Goal: Task Accomplishment & Management: Manage account settings

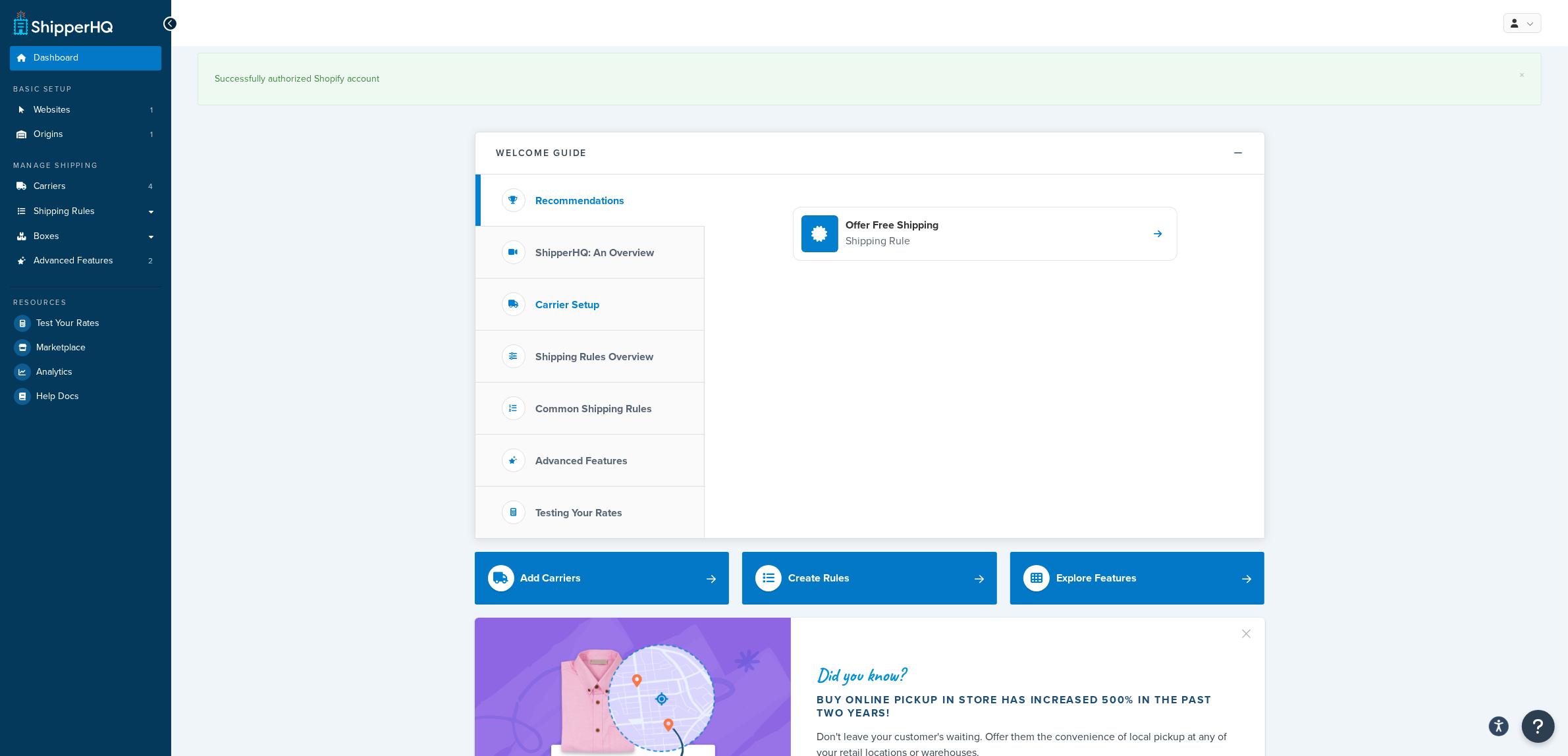
click at [567, 299] on h3 "Carrier Setup" at bounding box center [568, 305] width 64 height 12
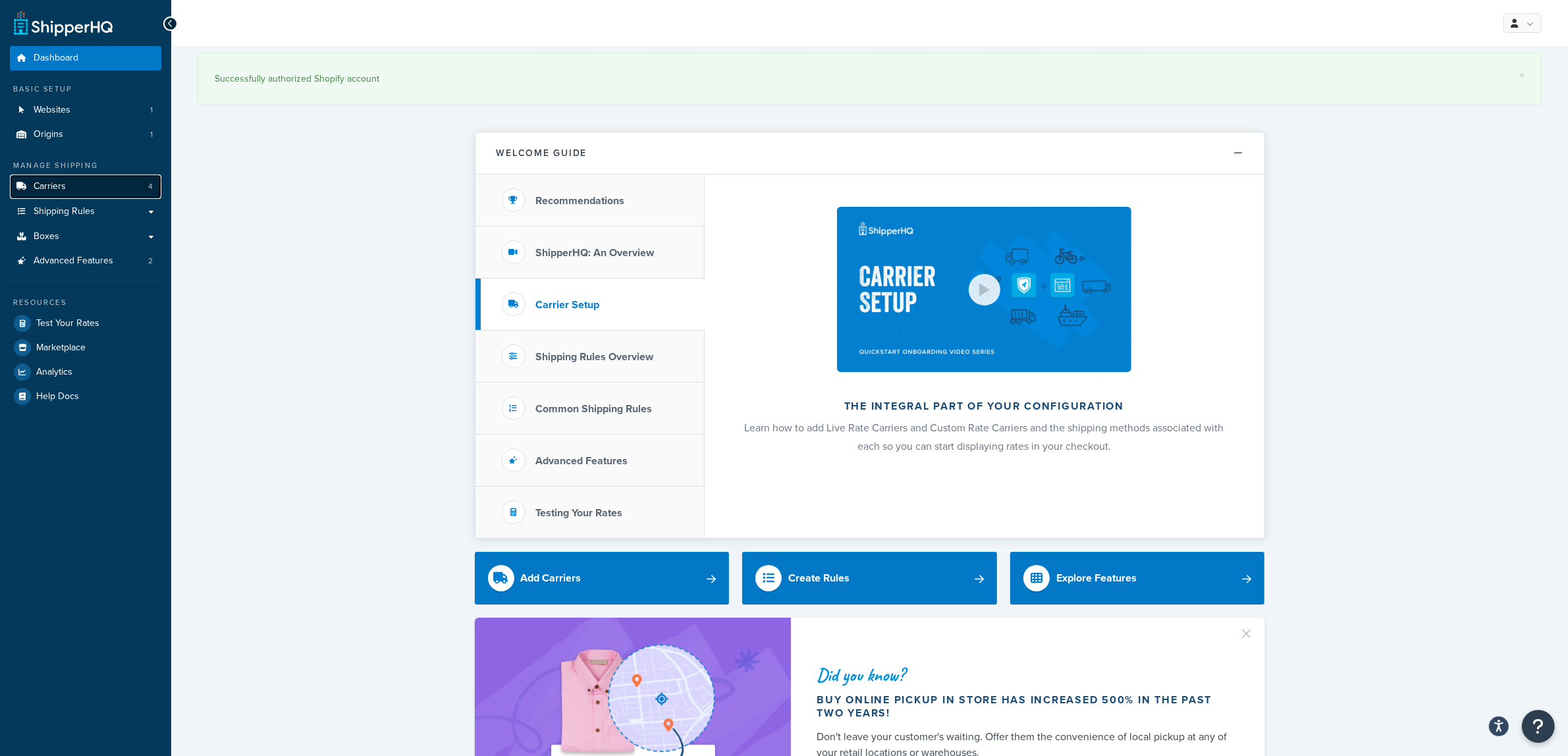
click at [25, 186] on icon at bounding box center [21, 187] width 13 height 8
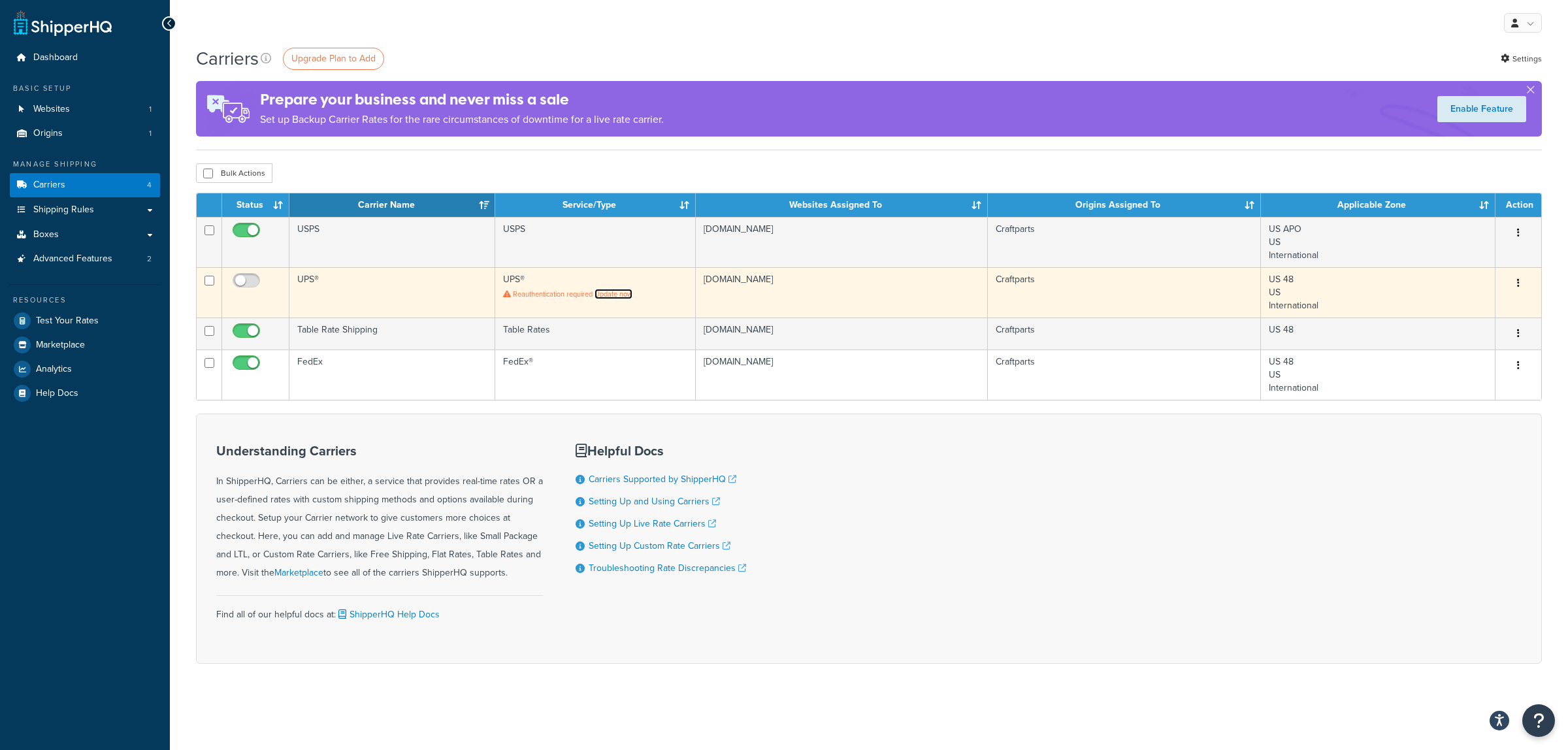
click at [609, 294] on link "Update now" at bounding box center [613, 293] width 37 height 11
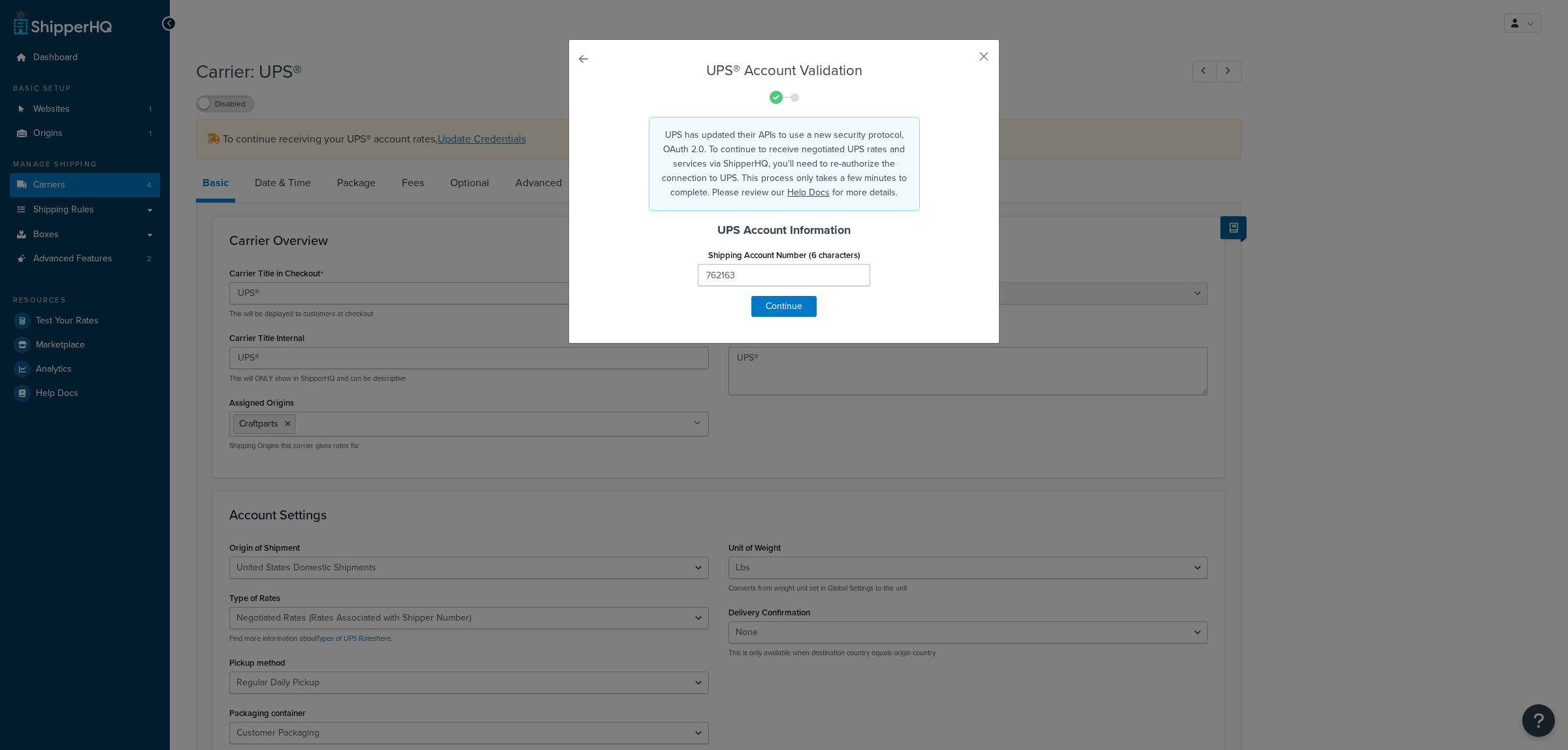
select select "ups"
click at [782, 302] on button "Continue" at bounding box center [784, 306] width 65 height 21
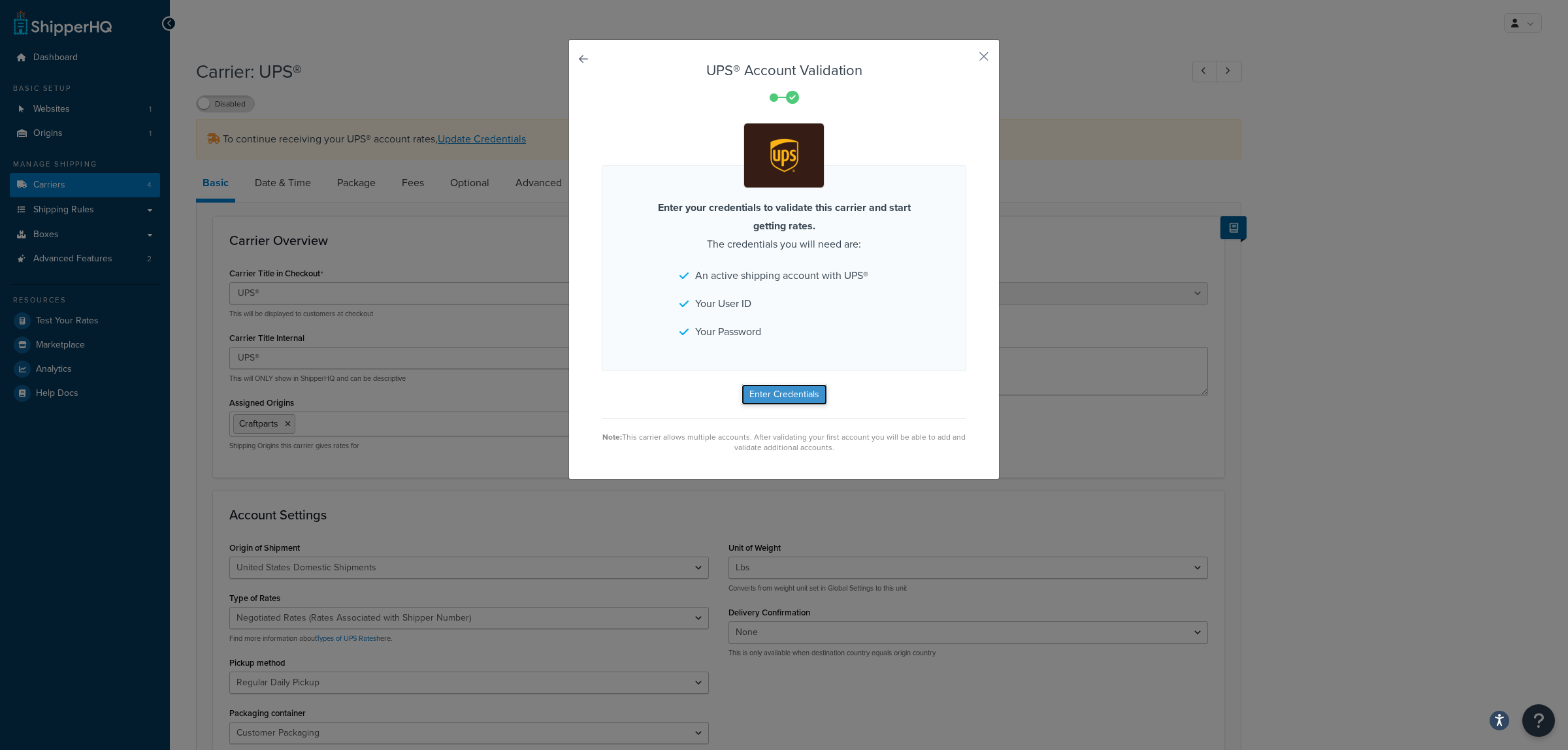
click at [759, 393] on button "Enter Credentials" at bounding box center [784, 394] width 86 height 21
click at [791, 394] on button "Enter Credentials" at bounding box center [784, 394] width 86 height 21
click at [887, 332] on div "Enter your credentials to validate this carrier and start getting rates. The cr…" at bounding box center [784, 268] width 364 height 206
click at [779, 391] on form "UPS® Account Validation Enter your credentials to validate this carrier and sta…" at bounding box center [784, 258] width 364 height 390
click at [939, 425] on form "UPS® Account Validation Enter your credentials to validate this carrier and sta…" at bounding box center [784, 258] width 364 height 390
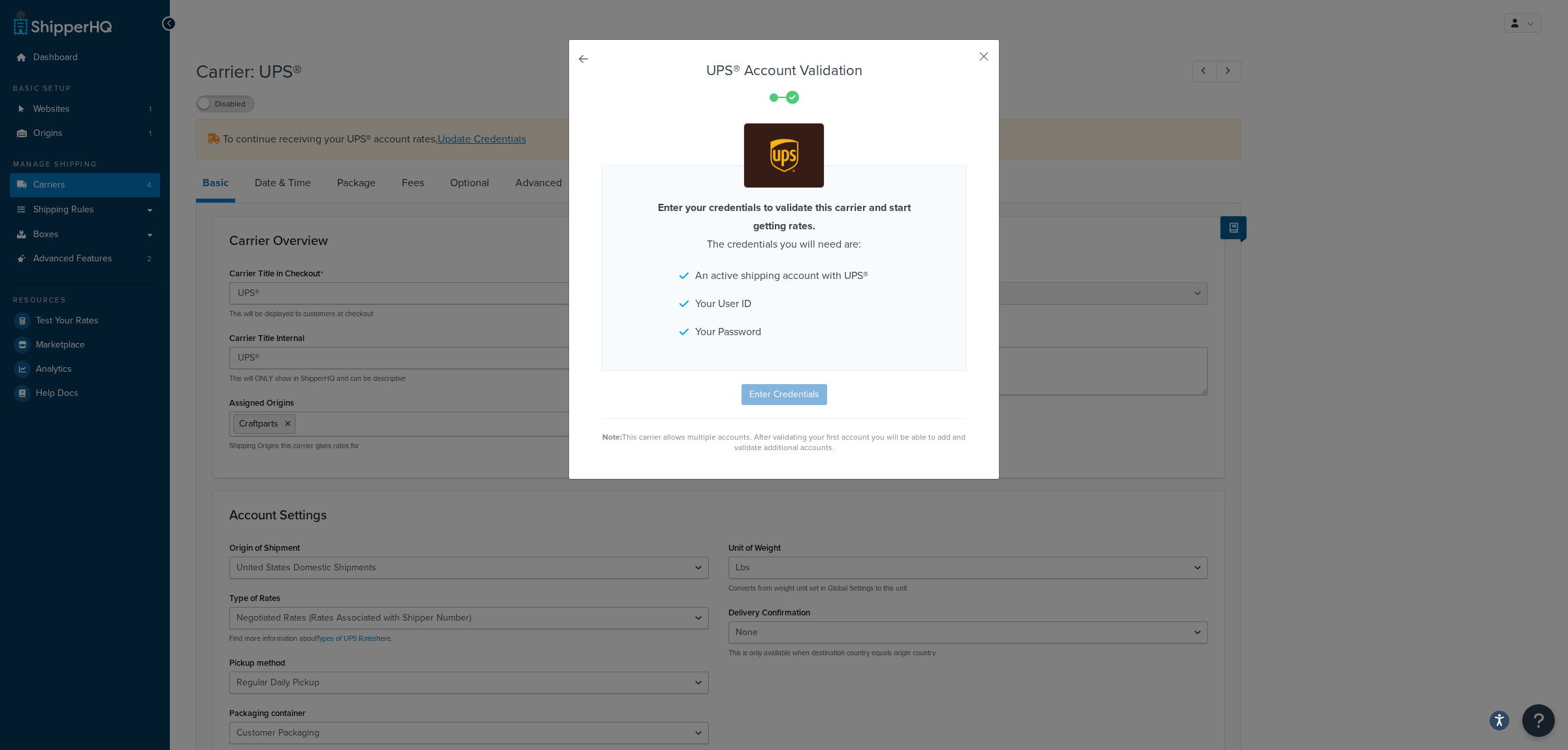
click at [811, 288] on ul "An active shipping account with UPS® Your User ID Your Password" at bounding box center [784, 304] width 209 height 75
click at [601, 63] on link at bounding box center [601, 63] width 0 height 0
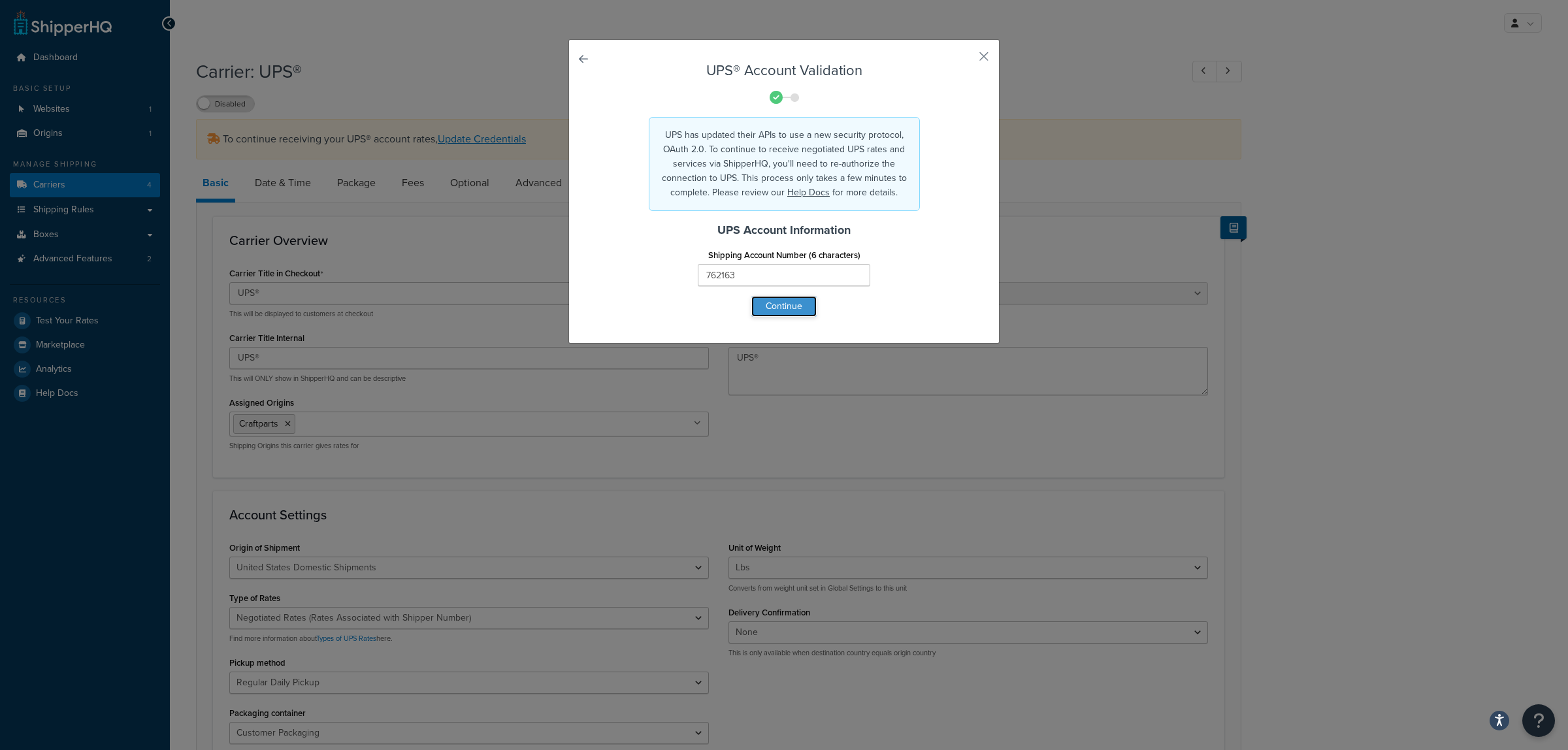
click at [756, 304] on button "Continue" at bounding box center [784, 306] width 65 height 21
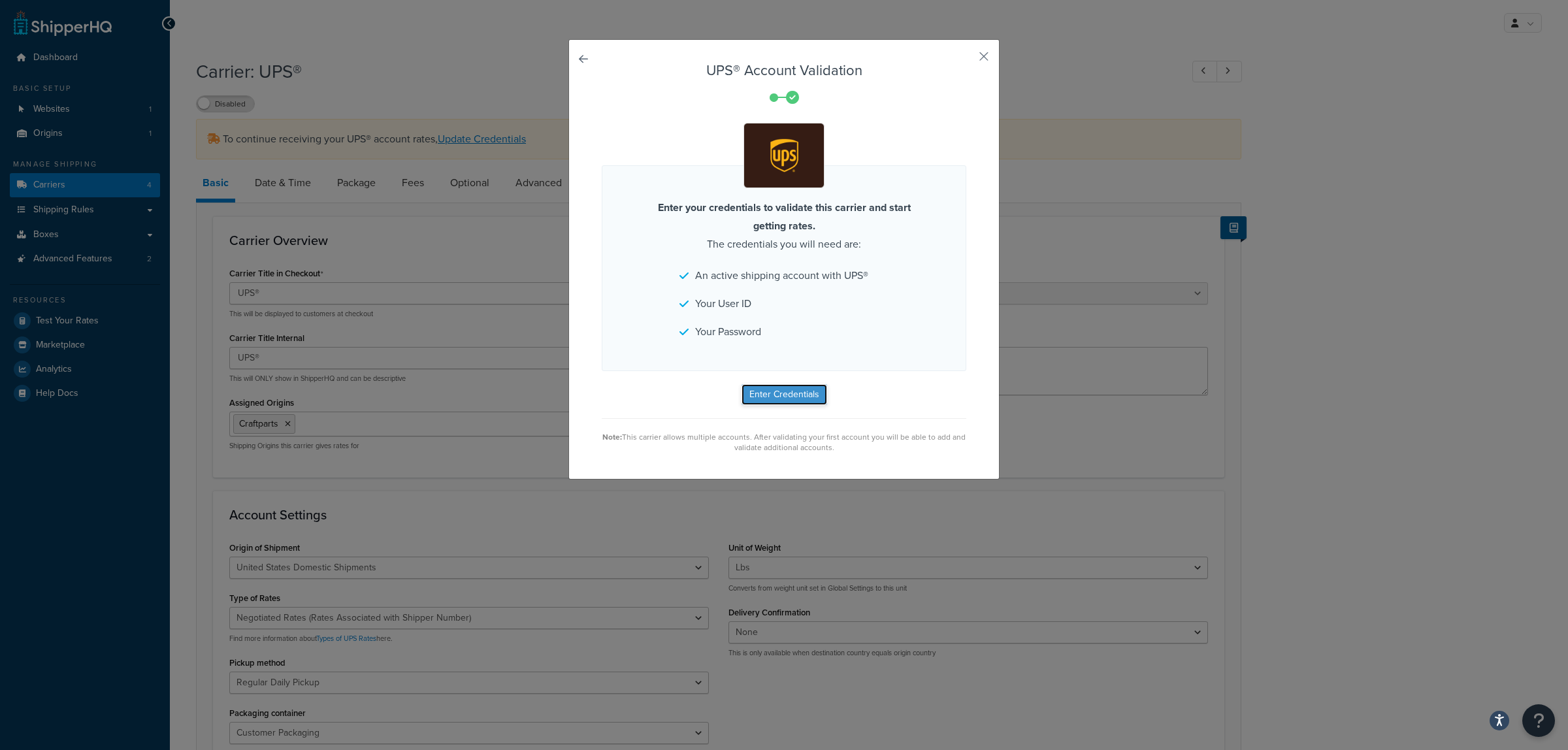
click at [763, 400] on button "Enter Credentials" at bounding box center [784, 394] width 86 height 21
click at [967, 59] on button "button" at bounding box center [964, 60] width 3 height 3
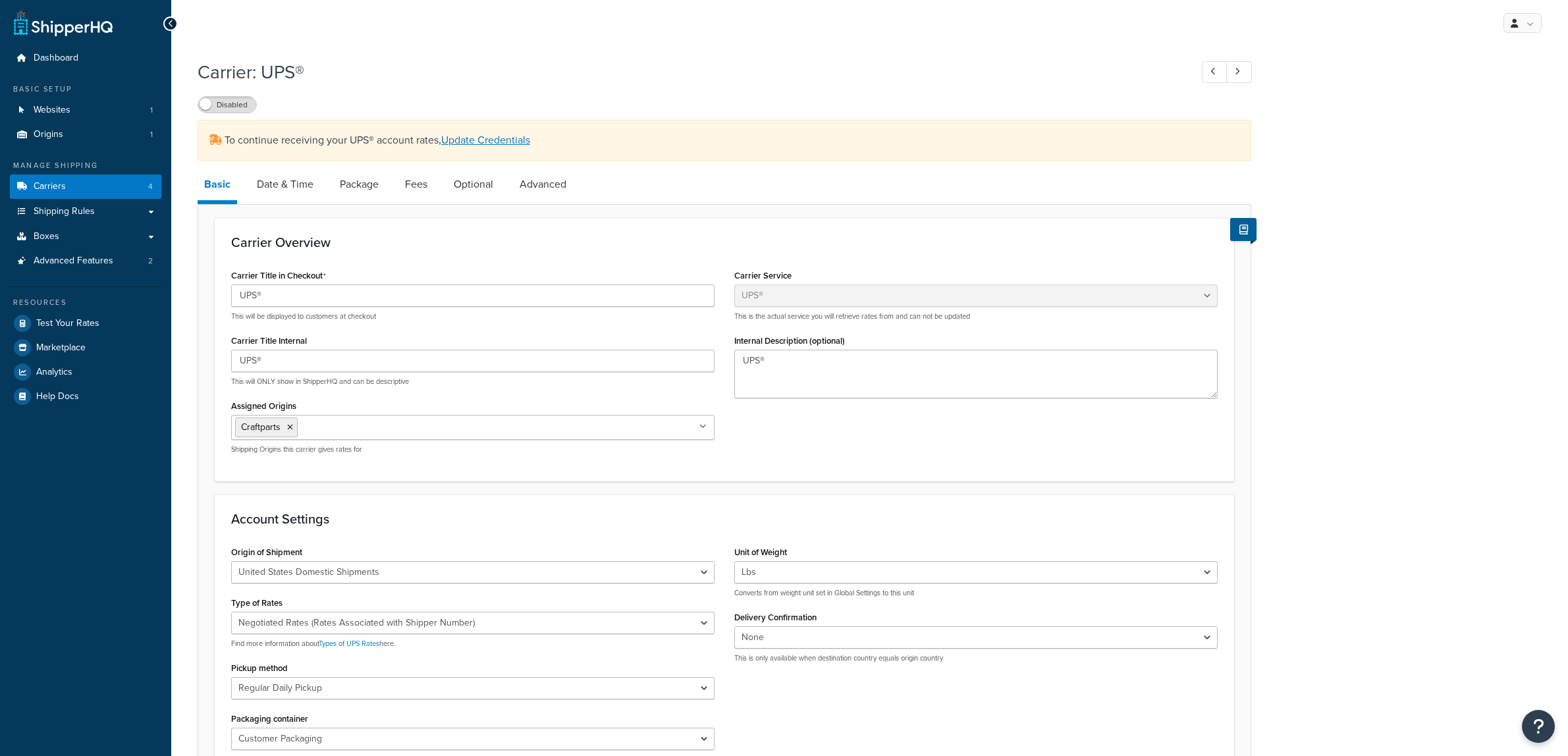
select select "ups"
click at [744, 29] on div "My Profile Billing Global Settings Contact Us Logout" at bounding box center [870, 23] width 1397 height 46
click at [464, 135] on link "Update Credentials" at bounding box center [486, 139] width 89 height 15
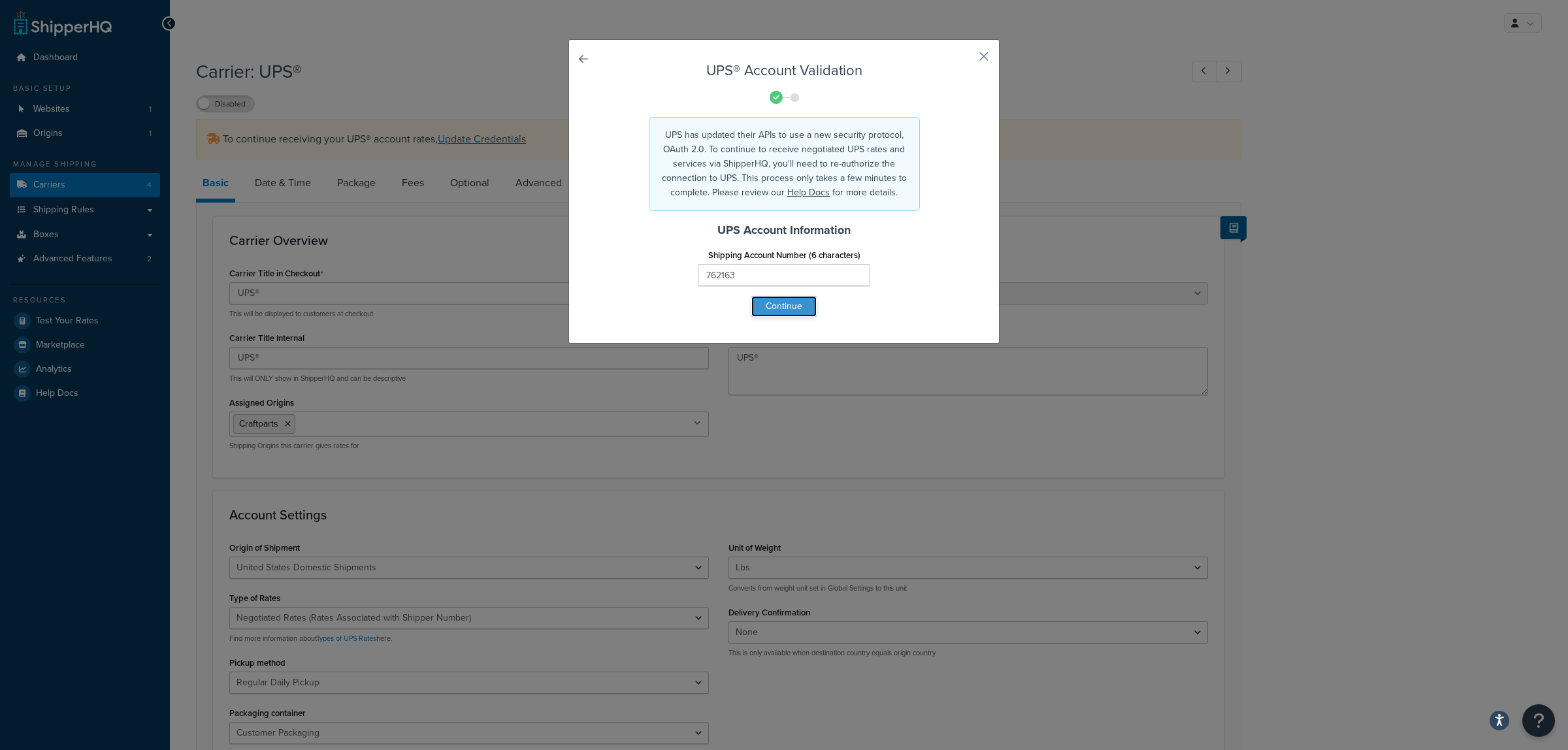
click at [782, 304] on button "Continue" at bounding box center [784, 306] width 65 height 21
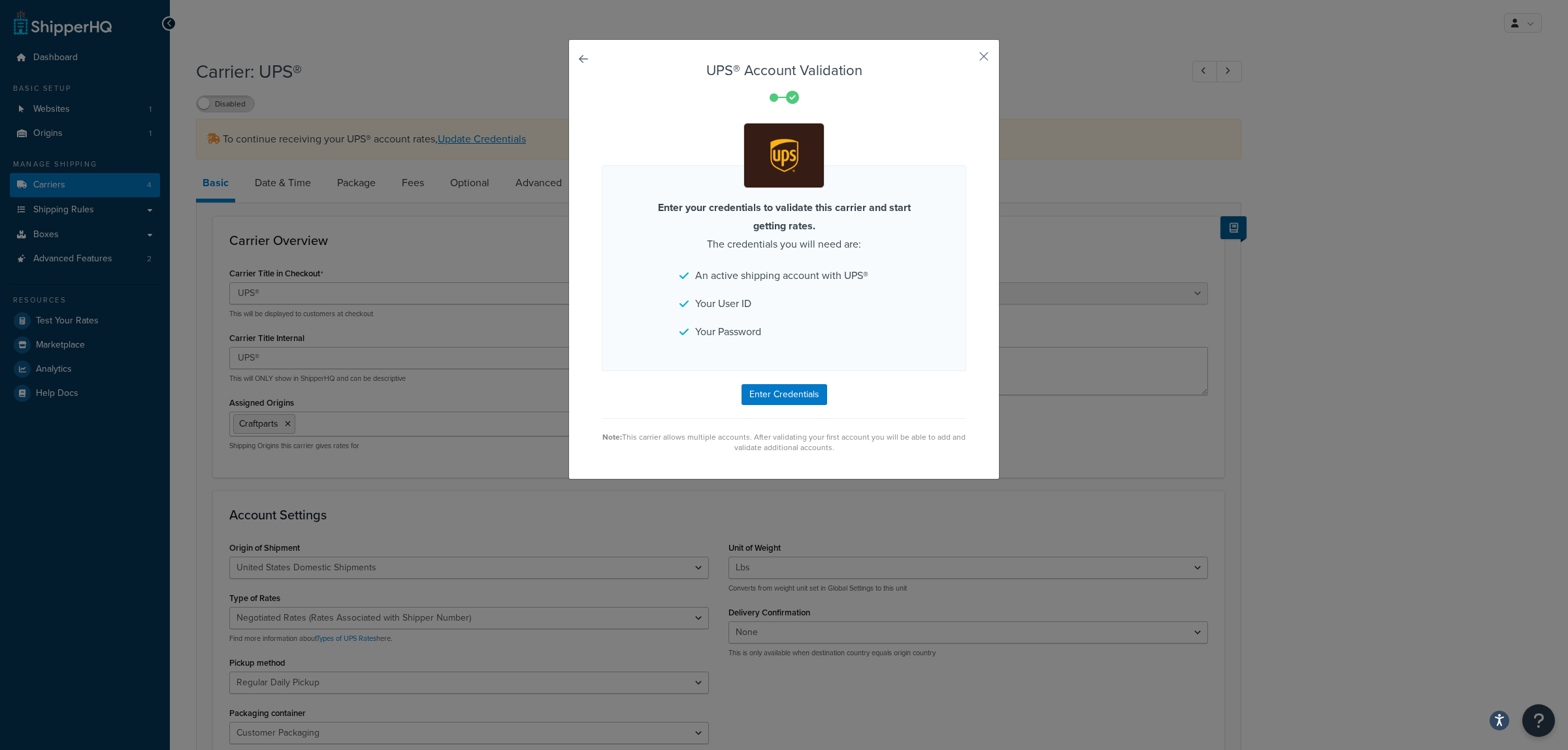
click at [779, 408] on form "UPS® Account Validation Enter your credentials to validate this carrier and sta…" at bounding box center [784, 258] width 364 height 390
click at [771, 402] on button "Enter Credentials" at bounding box center [784, 394] width 86 height 21
click at [974, 43] on div "UPS® Account Validation Enter your credentials to validate this carrier and sta…" at bounding box center [784, 259] width 431 height 440
click at [974, 47] on div "UPS® Account Validation Enter your credentials to validate this carrier and sta…" at bounding box center [784, 259] width 431 height 440
click at [967, 59] on button "button" at bounding box center [964, 60] width 3 height 3
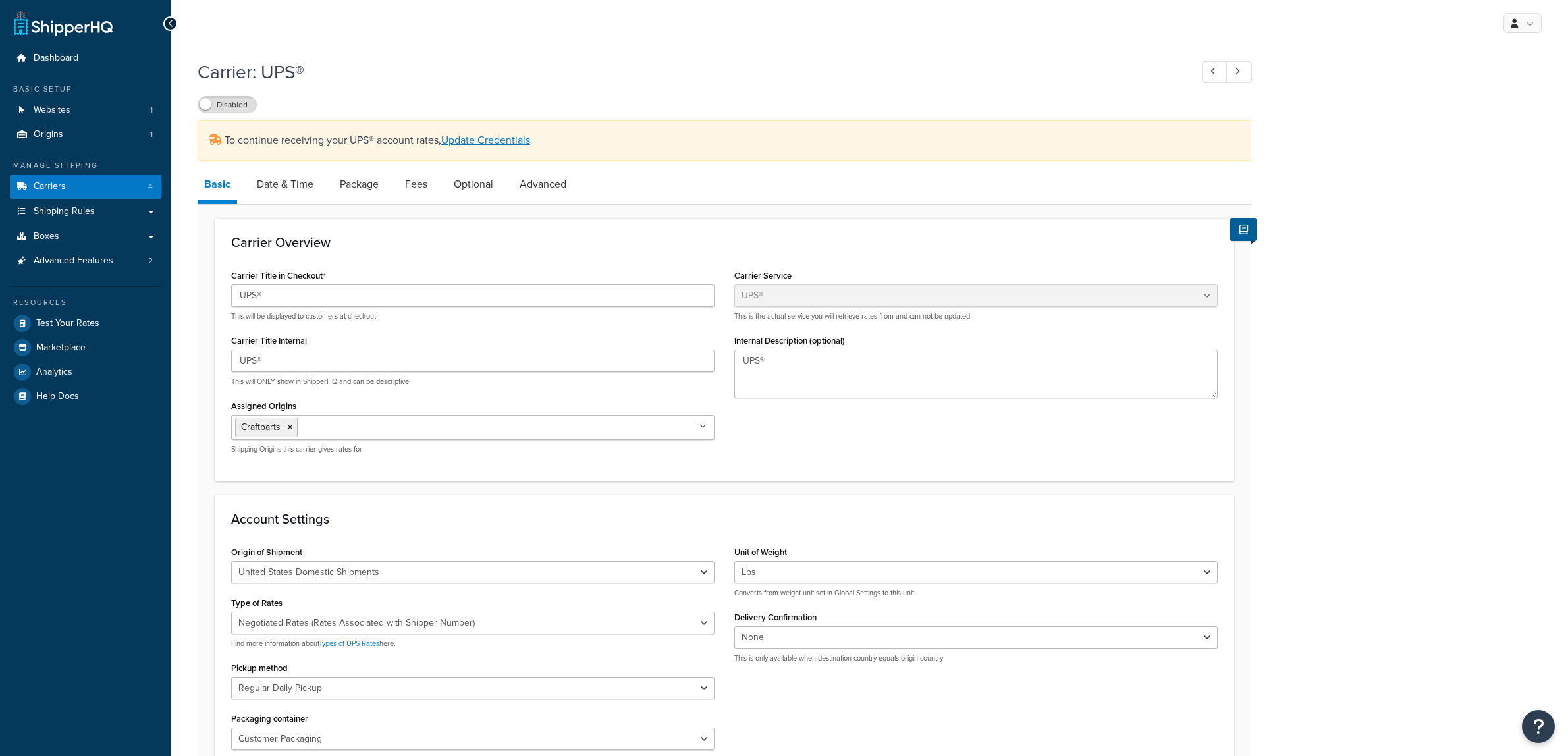
select select "ups"
click at [40, 17] on link at bounding box center [64, 23] width 99 height 27
click at [72, 207] on span "Shipping Rules" at bounding box center [65, 211] width 62 height 11
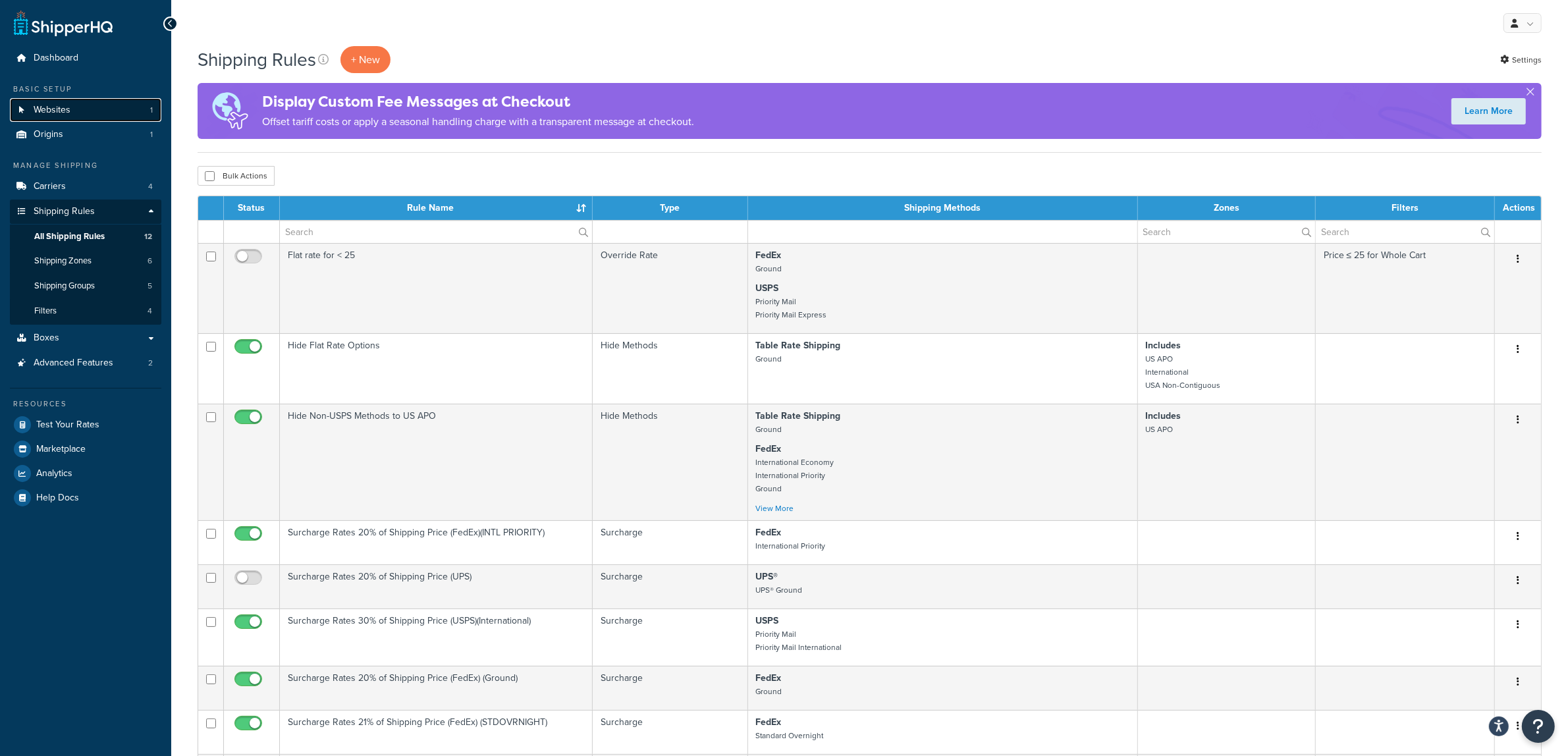
click at [58, 105] on span "Websites" at bounding box center [52, 110] width 37 height 11
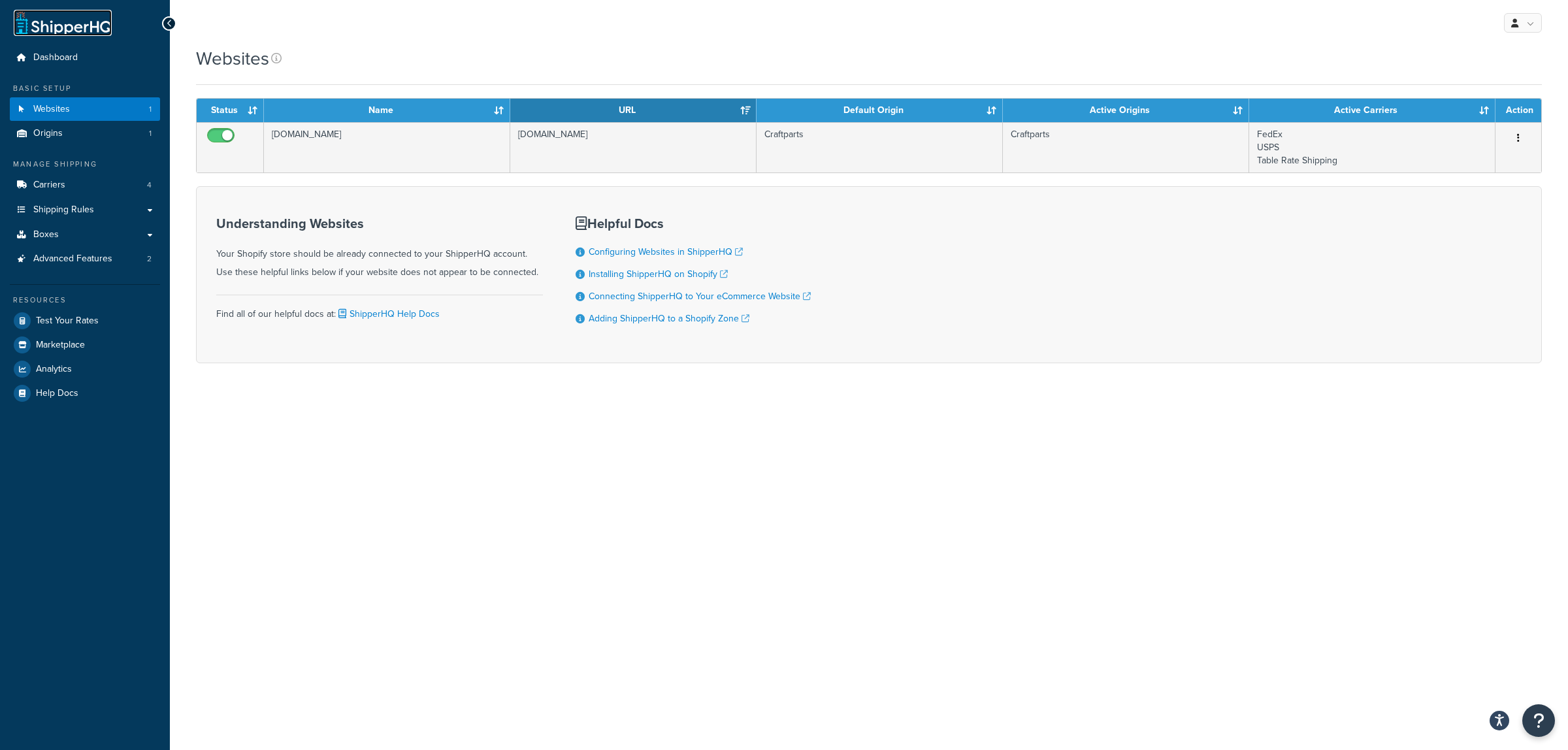
click at [31, 30] on link at bounding box center [63, 23] width 98 height 27
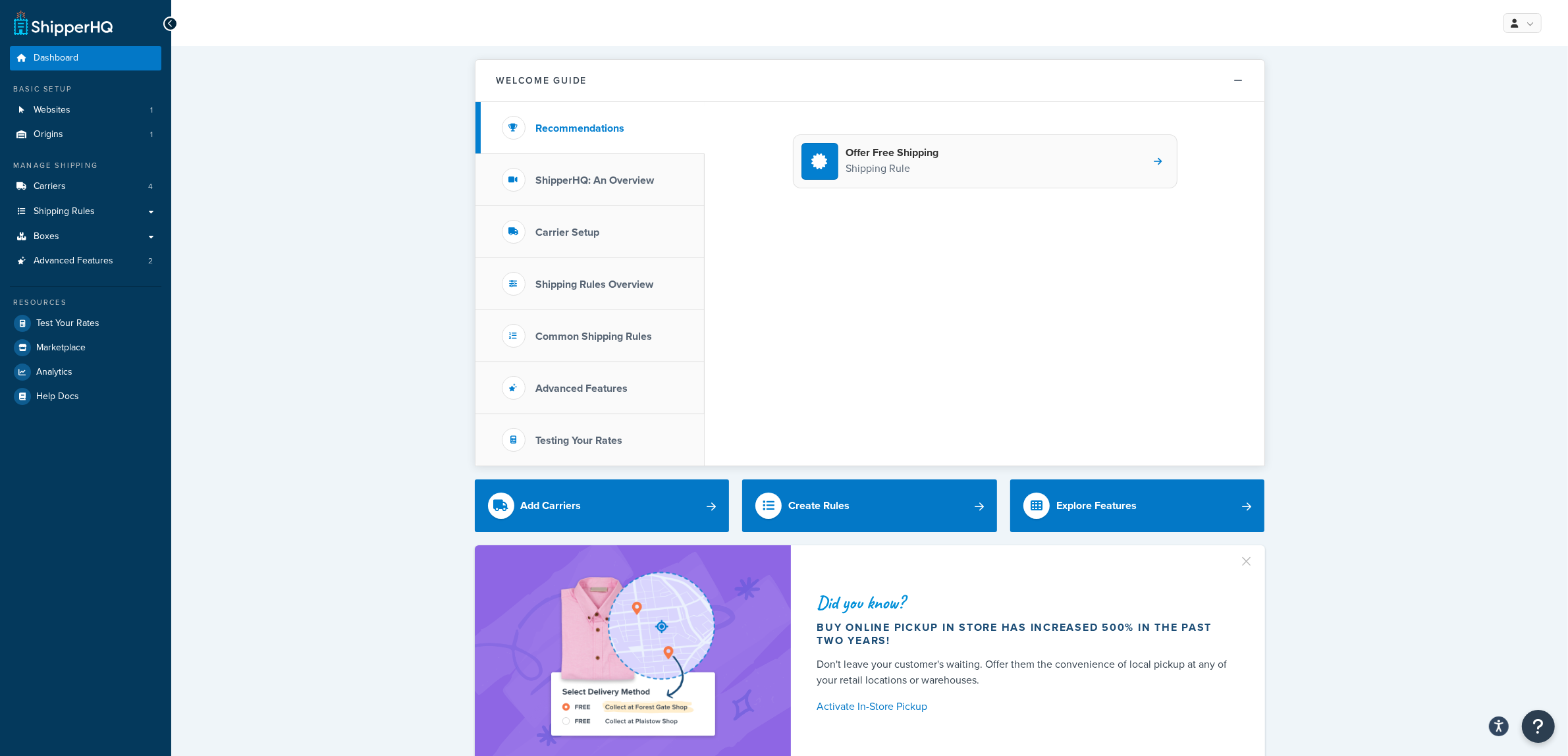
click at [897, 166] on p "Shipping Rule" at bounding box center [893, 168] width 93 height 17
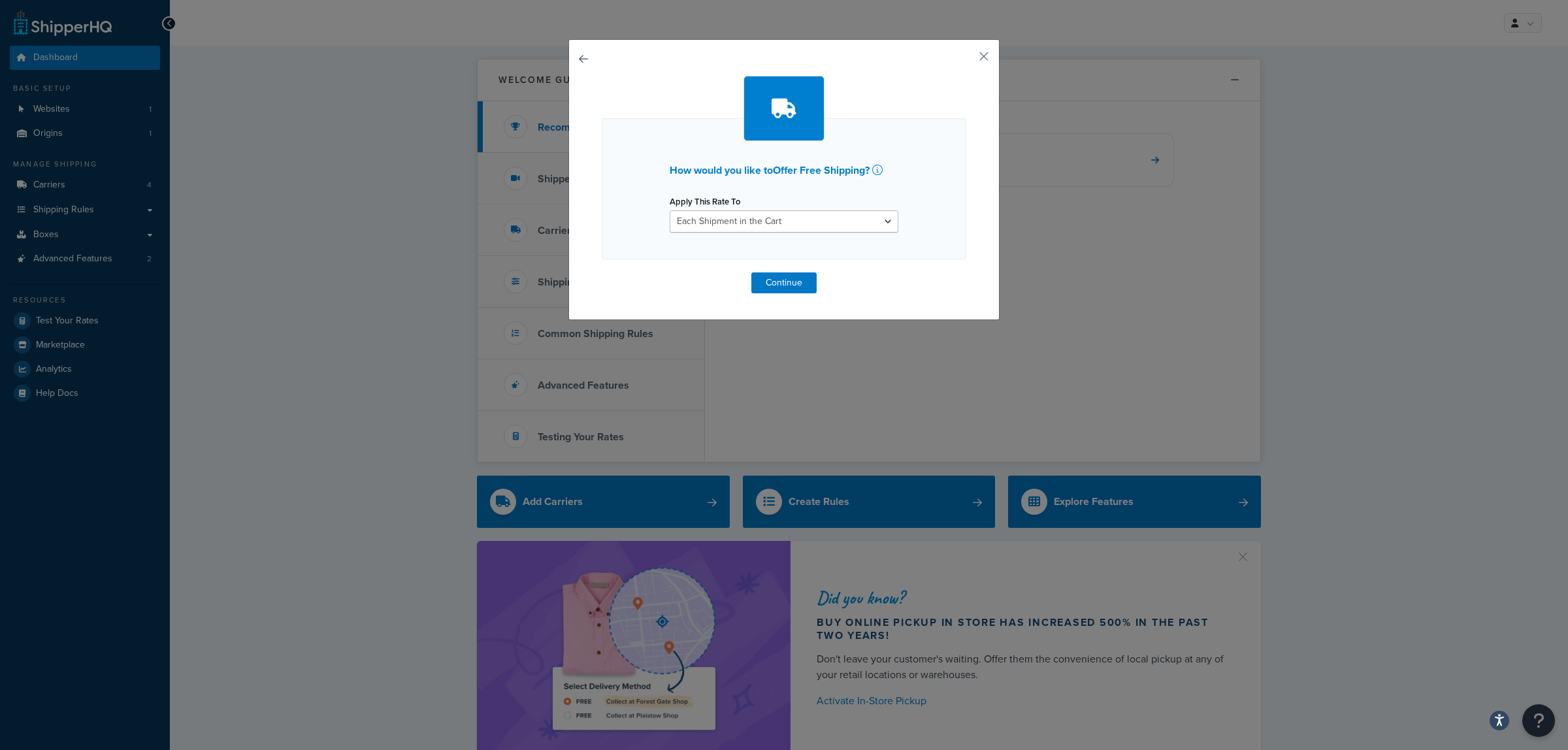
click at [978, 45] on div "How would you like to Offer Free Shipping ? Apply This Rate To Each Shipment in…" at bounding box center [784, 179] width 431 height 281
click at [967, 59] on button "button" at bounding box center [964, 60] width 3 height 3
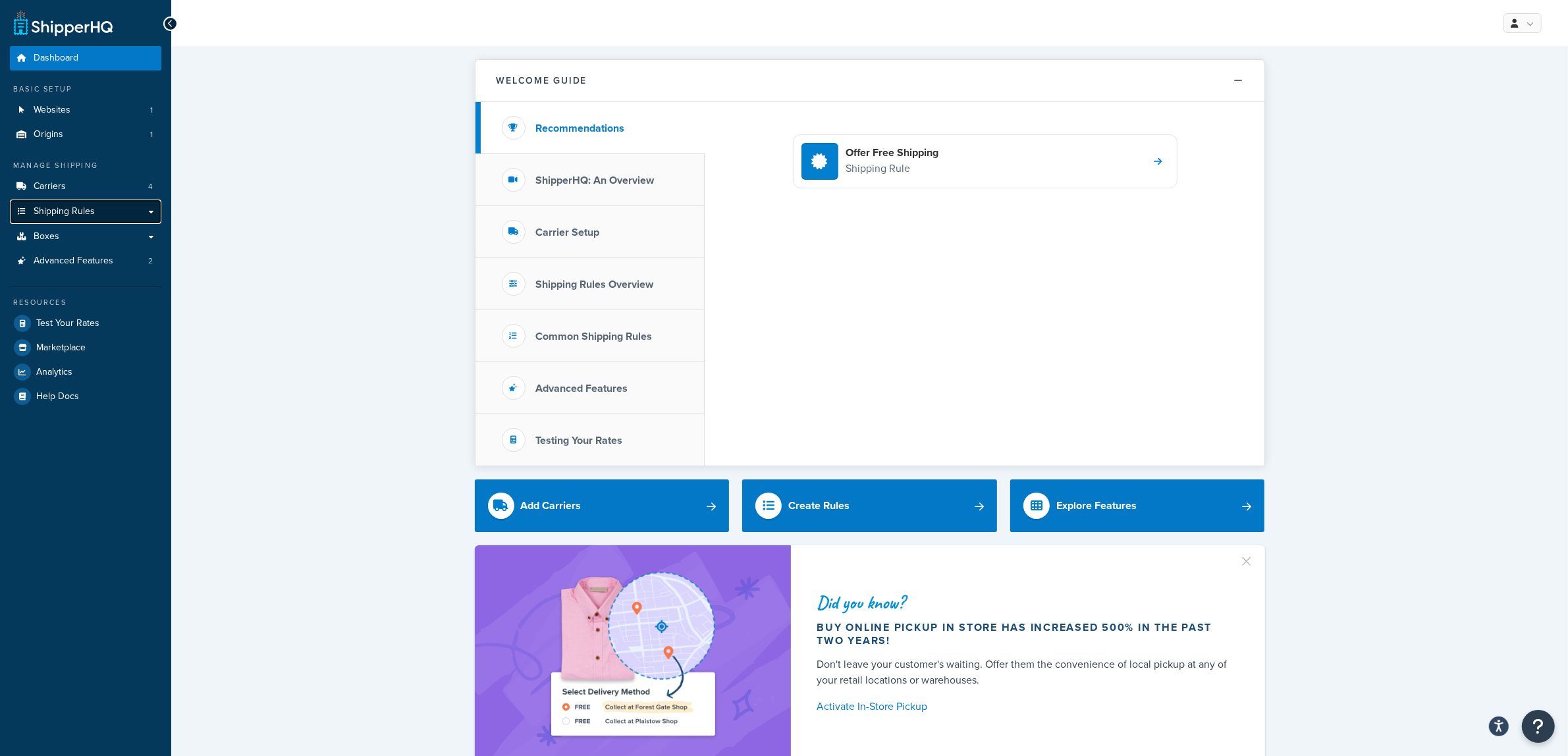
click at [67, 206] on span "Shipping Rules" at bounding box center [65, 211] width 62 height 11
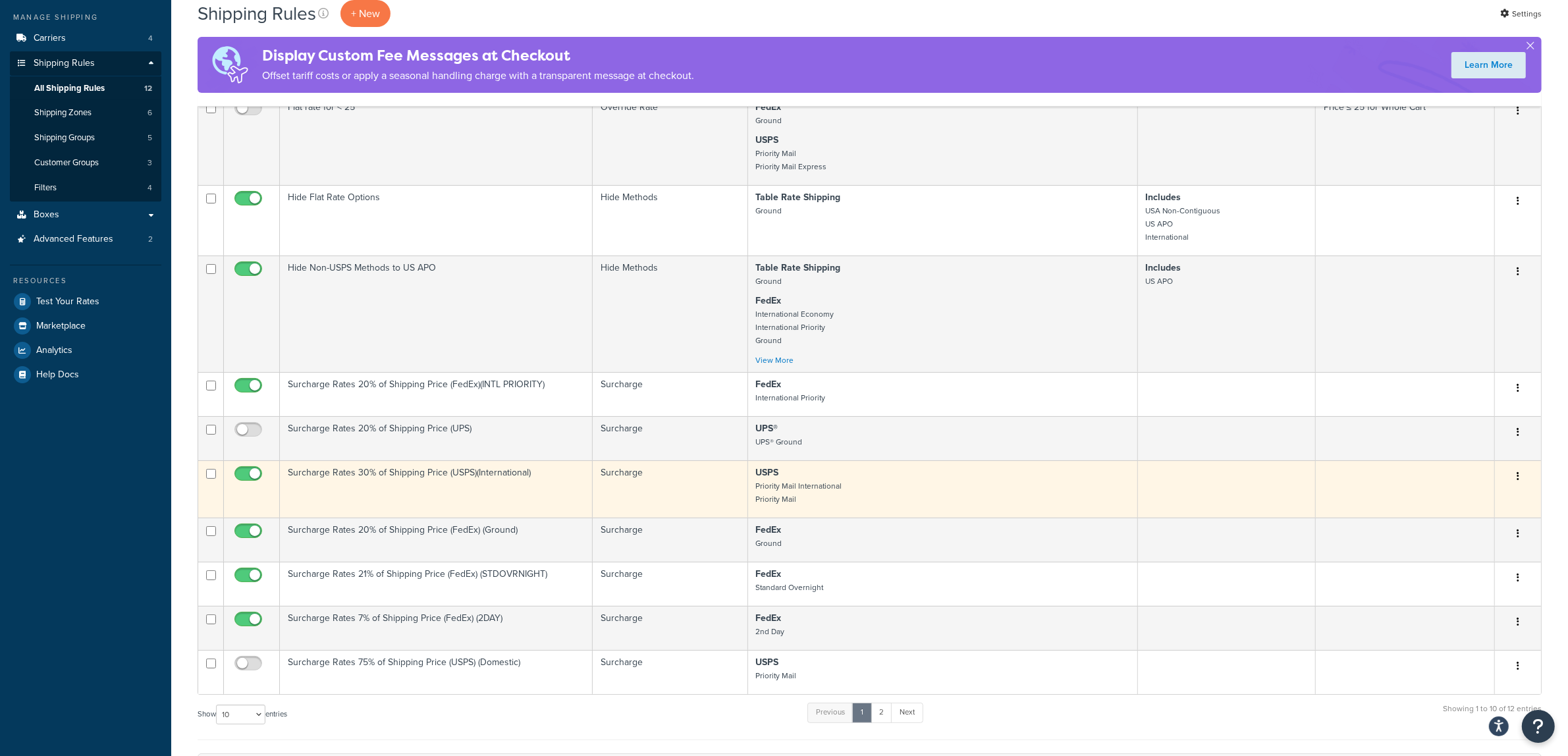
scroll to position [247, 0]
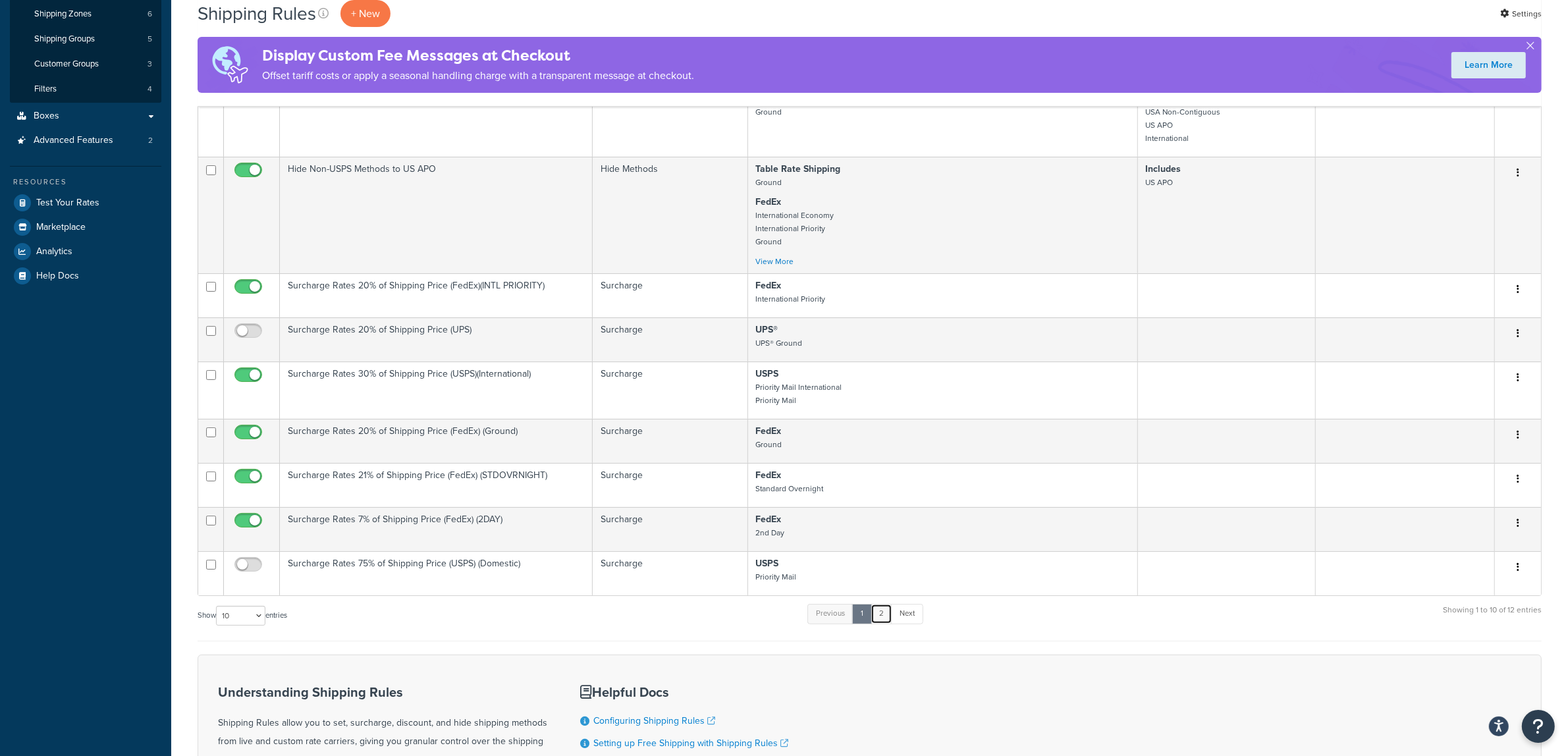
click at [886, 624] on link "2" at bounding box center [881, 614] width 22 height 20
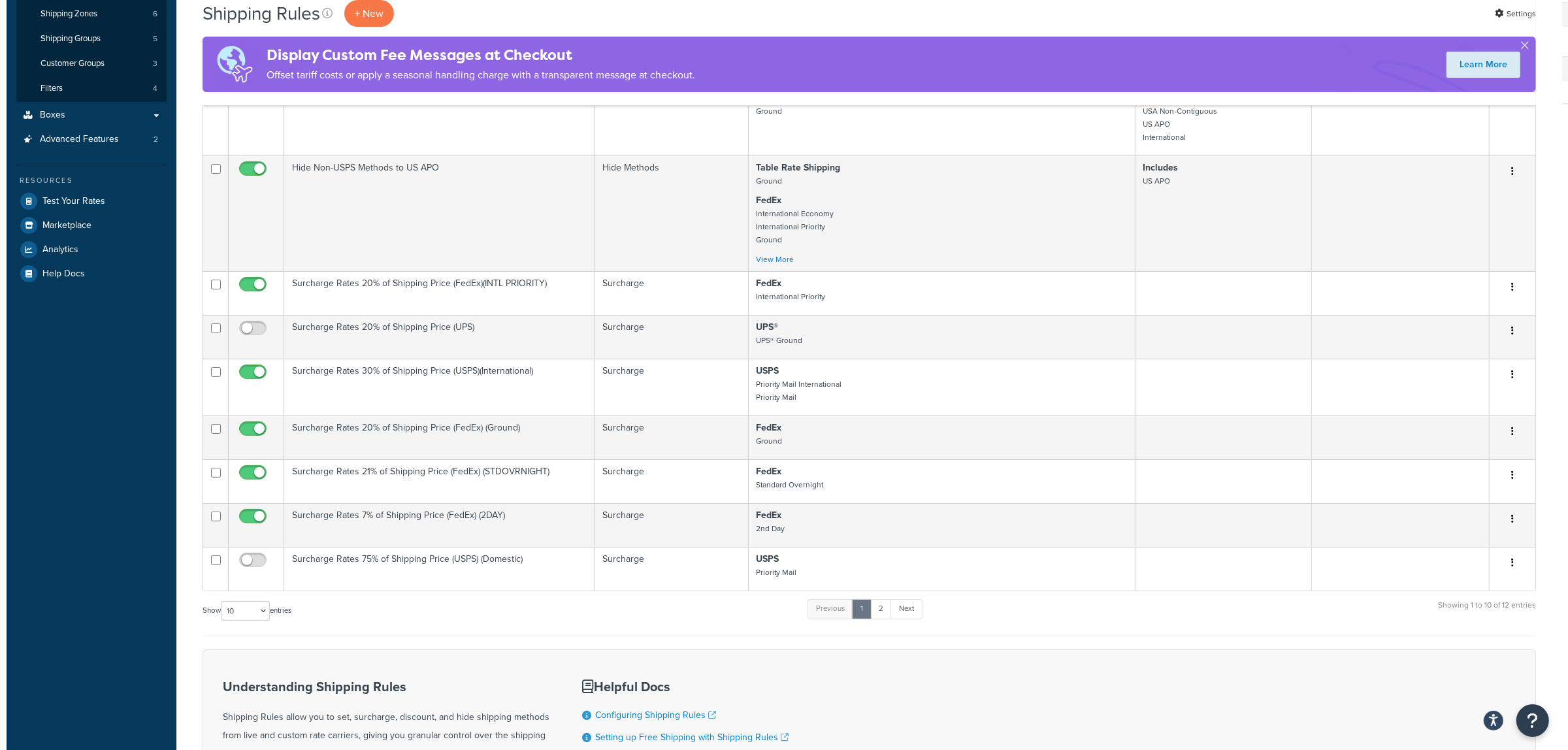
scroll to position [0, 0]
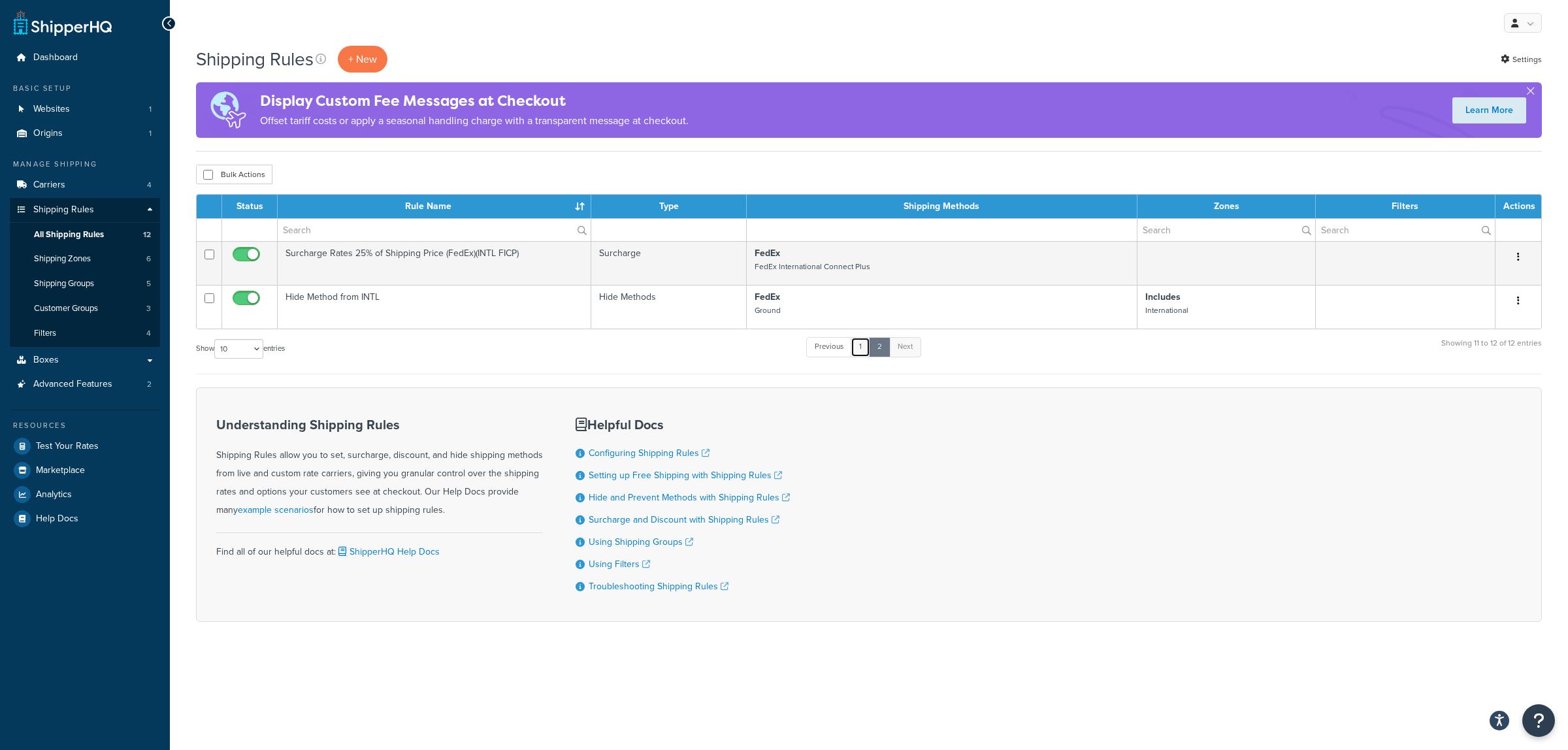
click at [866, 350] on link "1" at bounding box center [860, 346] width 20 height 20
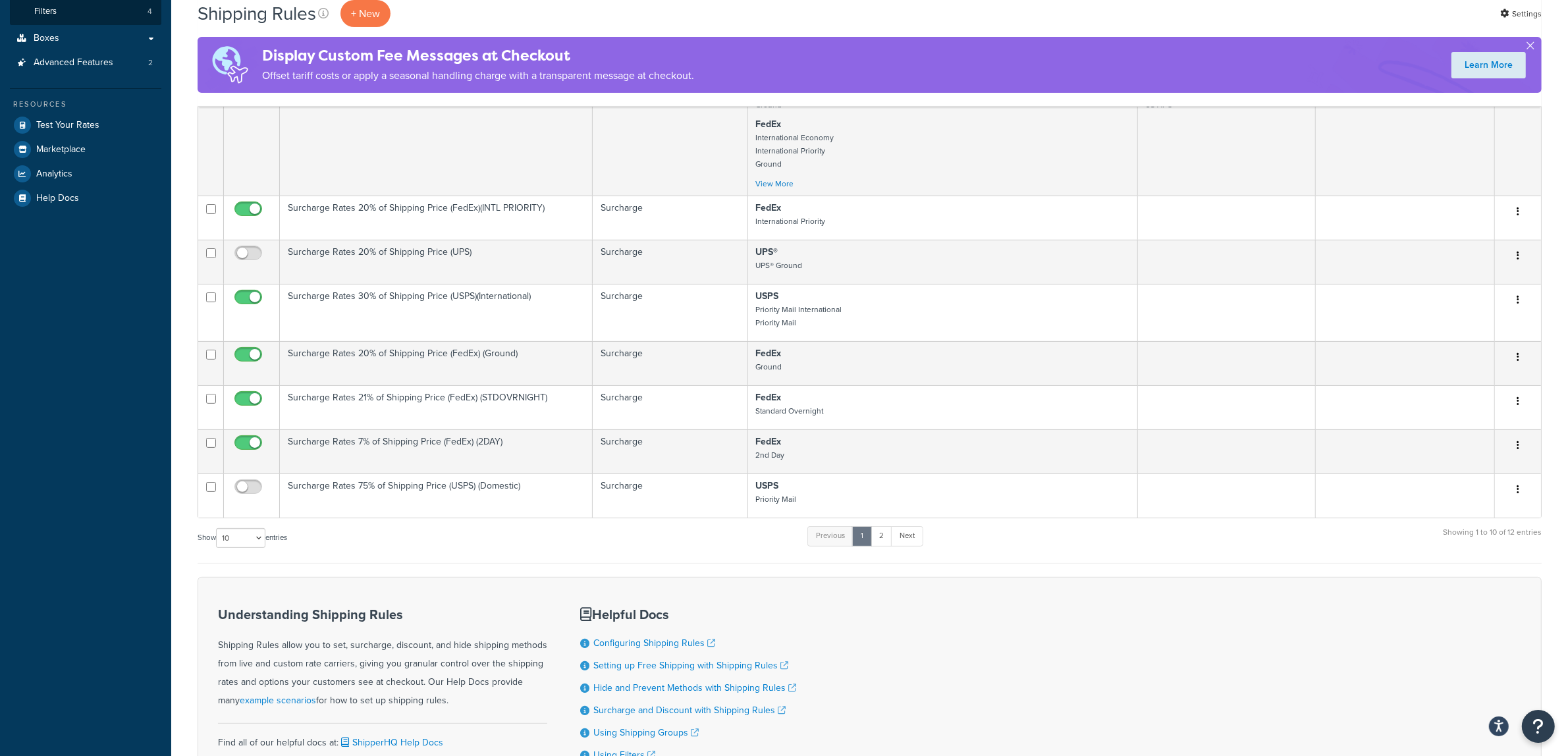
scroll to position [329, 0]
click at [902, 542] on link "Next" at bounding box center [907, 532] width 33 height 20
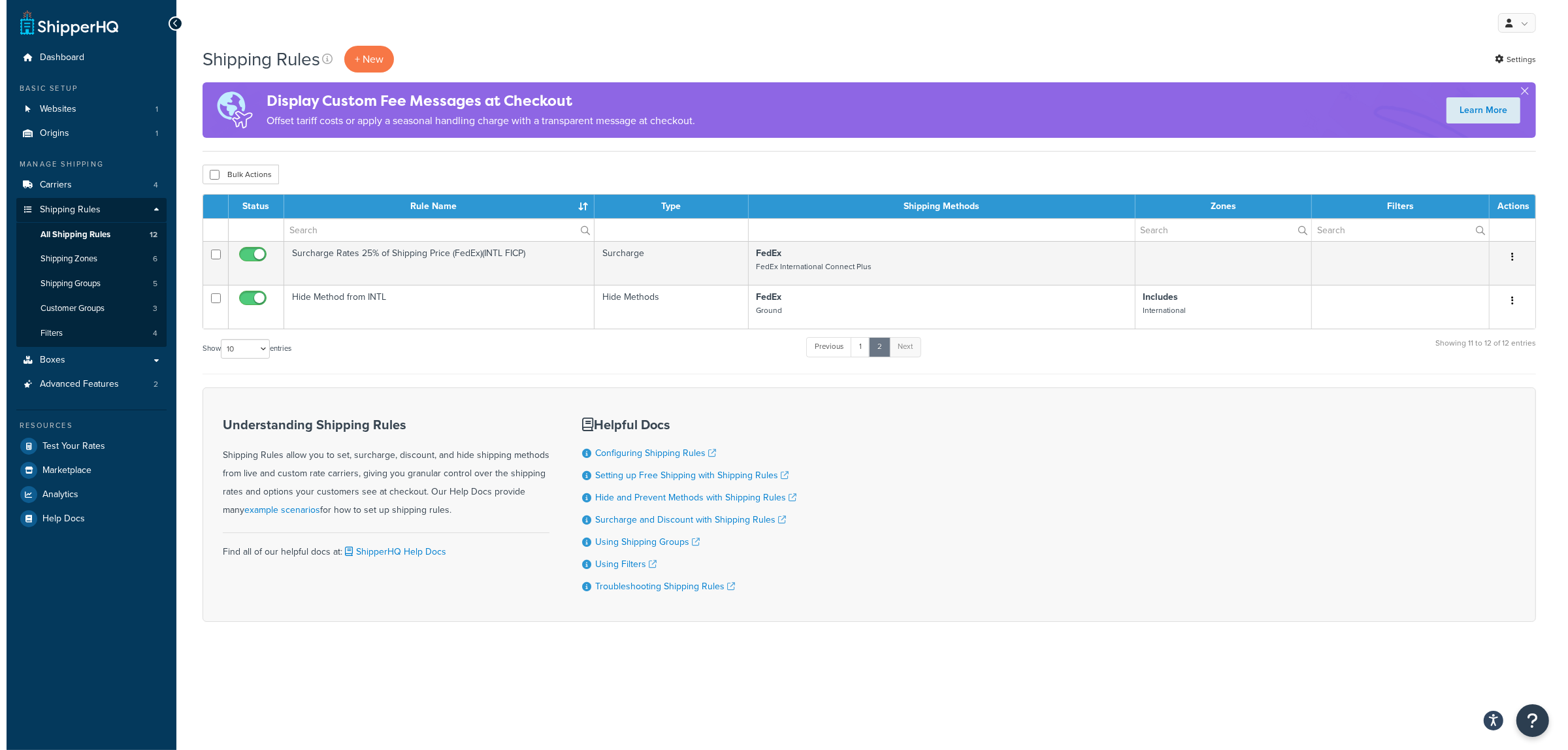
scroll to position [0, 0]
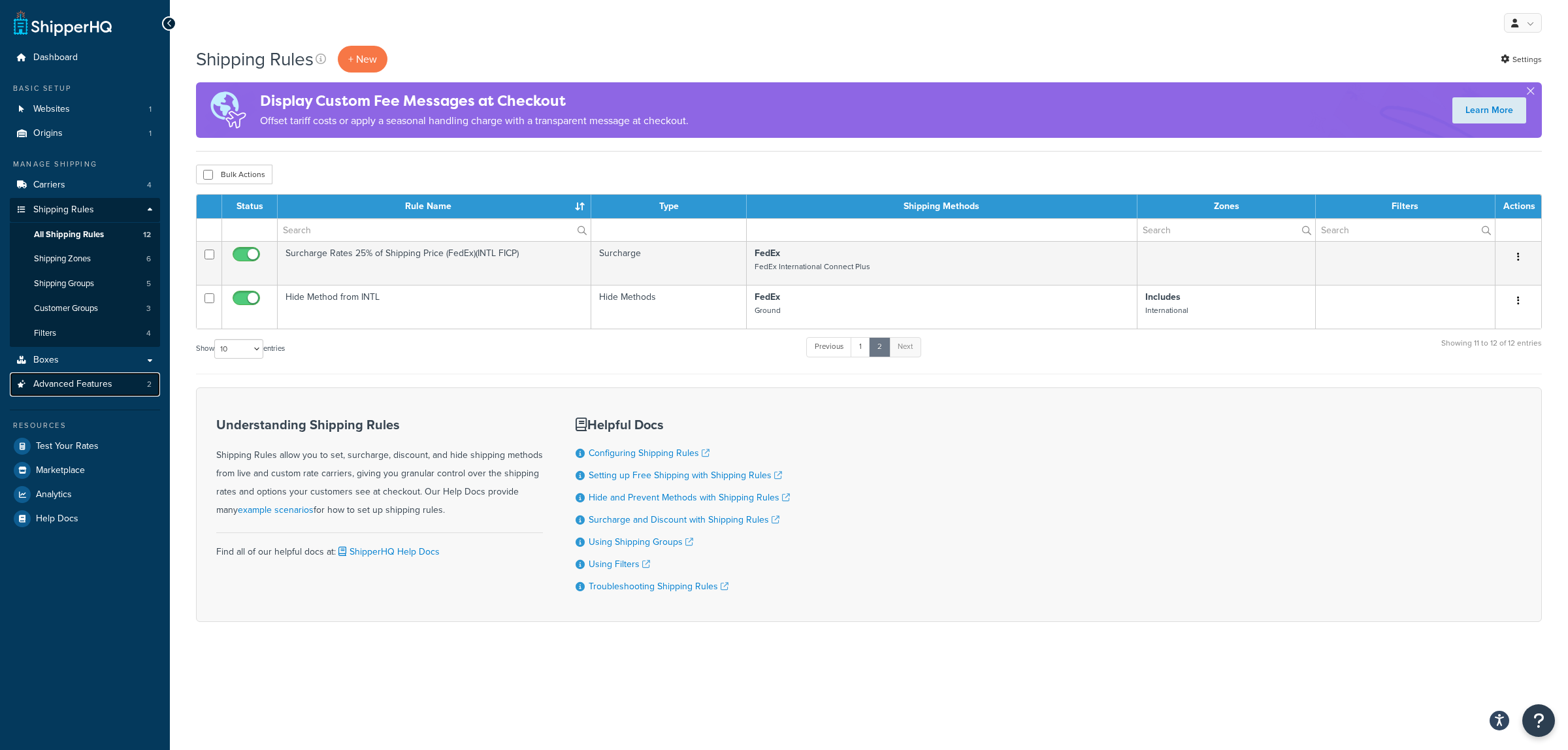
click at [98, 374] on link "Advanced Features 2" at bounding box center [85, 384] width 151 height 25
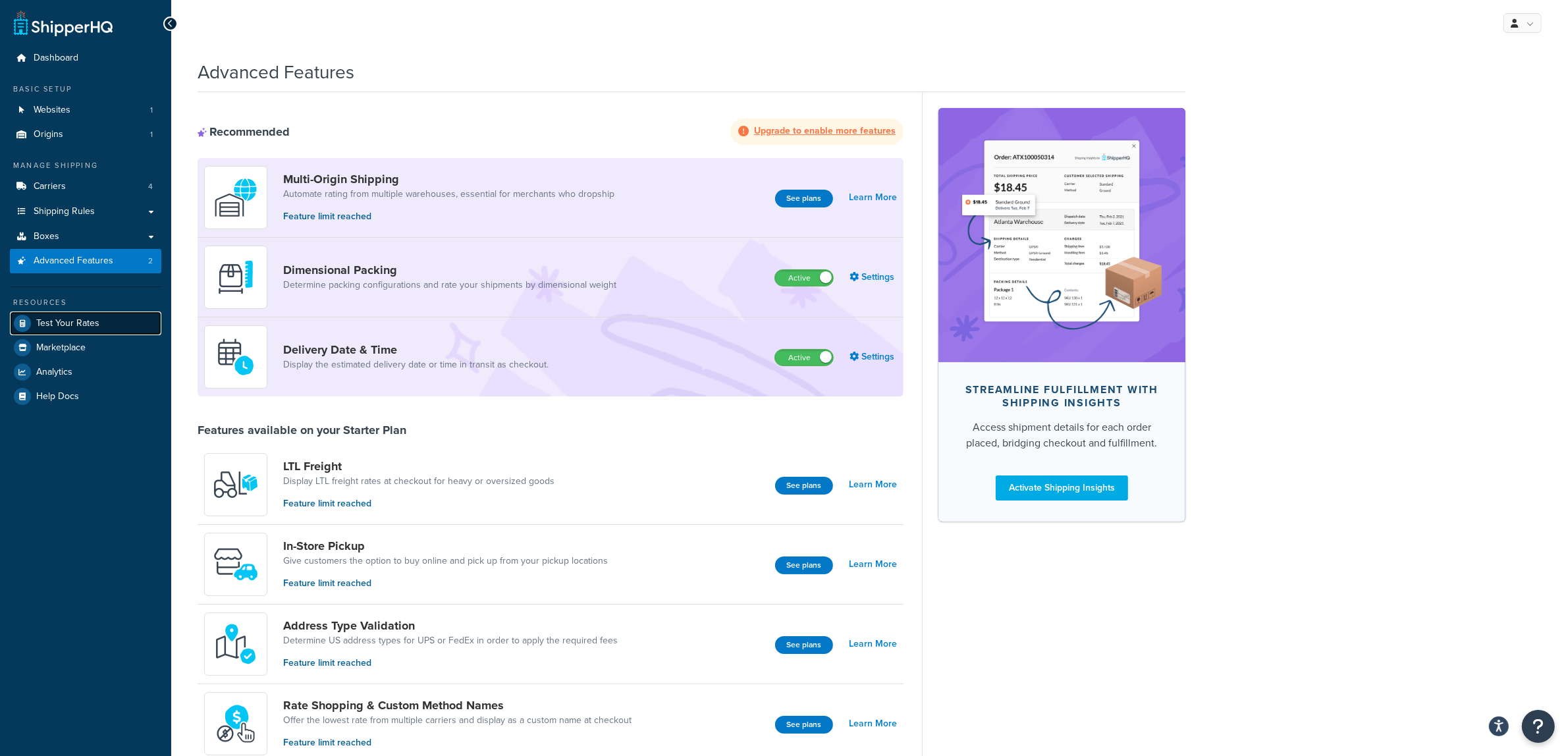
click at [87, 318] on span "Test Your Rates" at bounding box center [68, 323] width 64 height 11
